Goal: Transaction & Acquisition: Obtain resource

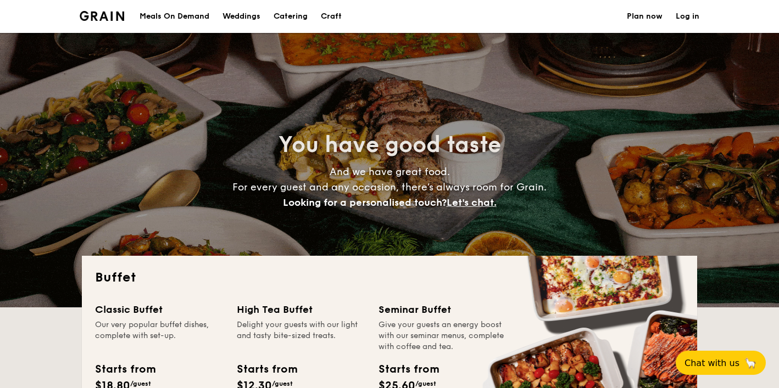
select select
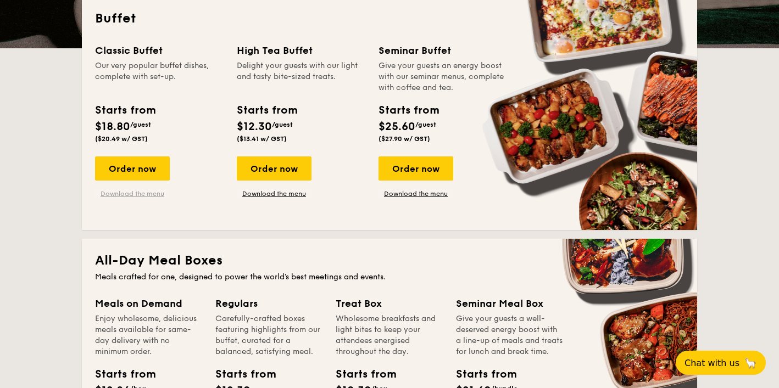
scroll to position [468, 0]
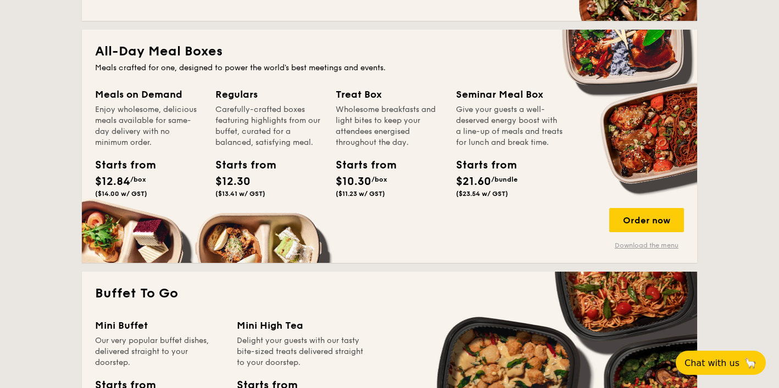
click at [644, 247] on link "Download the menu" at bounding box center [646, 245] width 75 height 9
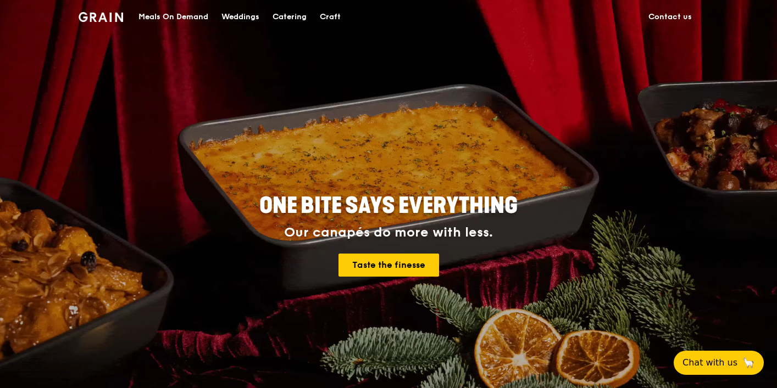
click at [686, 18] on link "Contact us" at bounding box center [669, 17] width 57 height 33
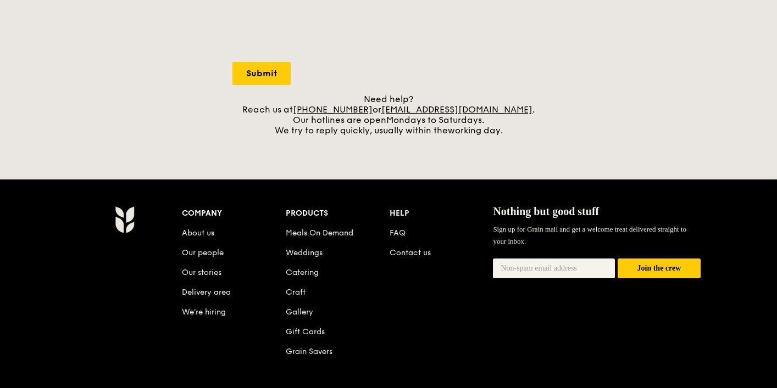
scroll to position [430, 0]
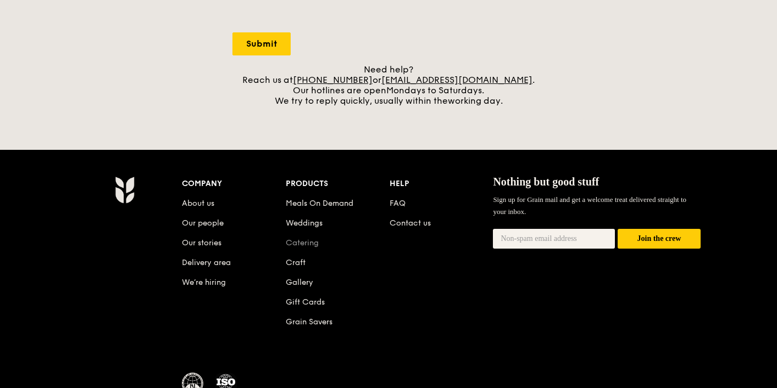
click at [306, 243] on link "Catering" at bounding box center [302, 242] width 33 height 9
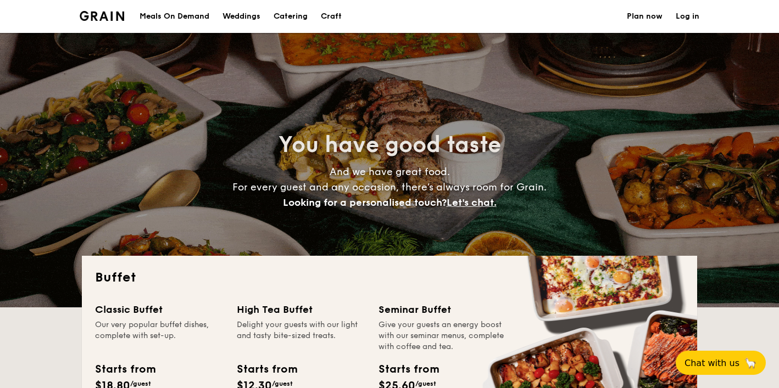
select select
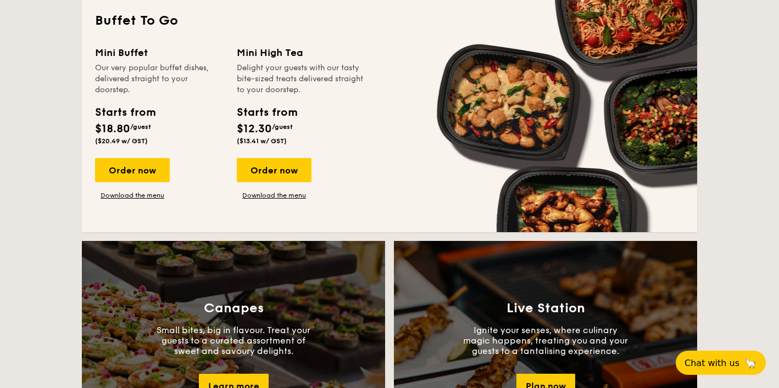
scroll to position [979, 0]
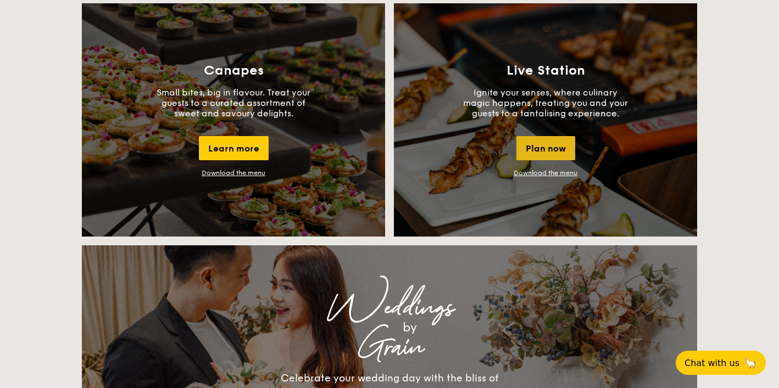
click at [549, 136] on div "Plan now" at bounding box center [545, 148] width 59 height 24
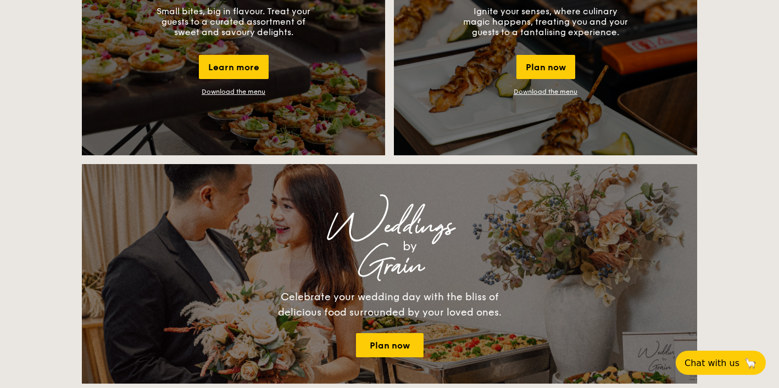
scroll to position [1134, 0]
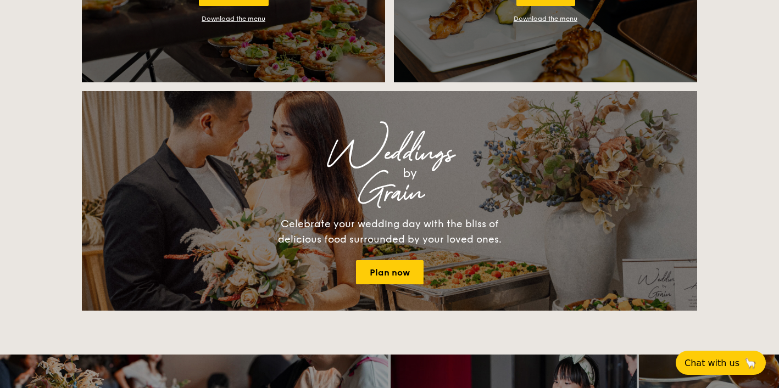
click at [433, 267] on div "Weddings by Grain Celebrate your wedding day with the bliss of delicious food s…" at bounding box center [389, 201] width 439 height 167
click at [423, 267] on div "Weddings by Grain Celebrate your wedding day with the bliss of delicious food s…" at bounding box center [389, 201] width 439 height 167
click at [406, 274] on link "Plan now" at bounding box center [390, 272] width 68 height 24
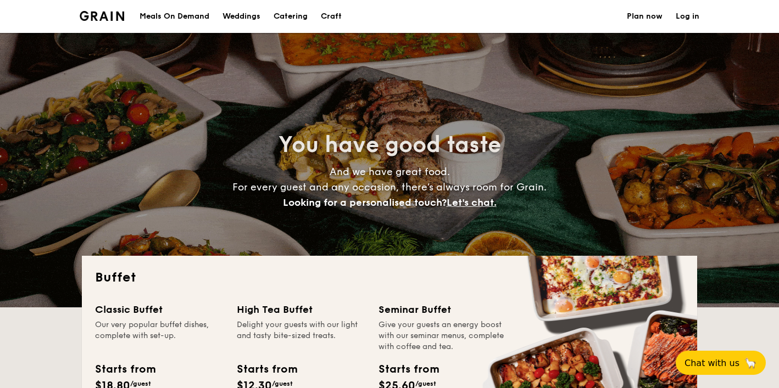
select select
